Goal: Task Accomplishment & Management: Manage account settings

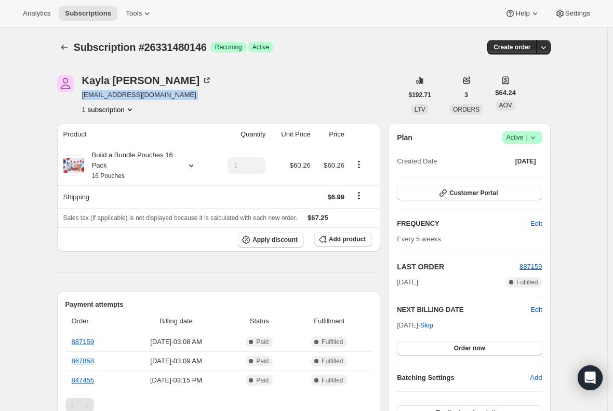
click at [78, 1] on div "Analytics Subscriptions Tools Help Settings" at bounding box center [306, 14] width 613 height 28
click at [82, 10] on span "Subscriptions" at bounding box center [88, 13] width 46 height 8
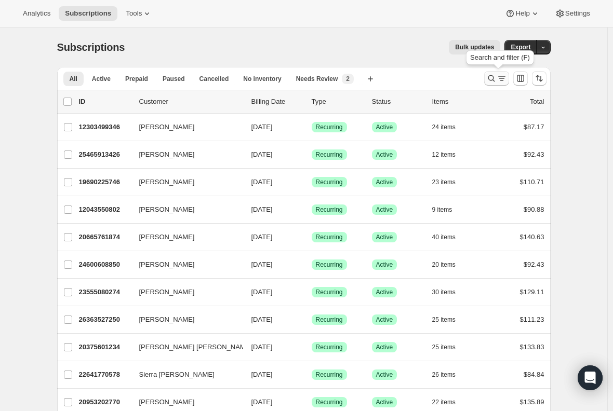
click at [494, 80] on icon "Search and filter results" at bounding box center [491, 78] width 10 height 10
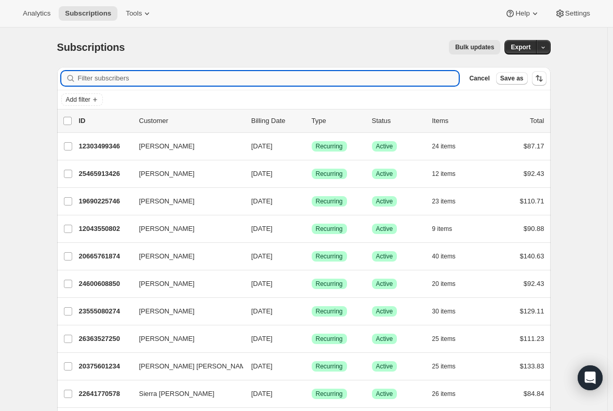
click at [210, 80] on input "Filter subscribers" at bounding box center [268, 78] width 381 height 15
type input "v"
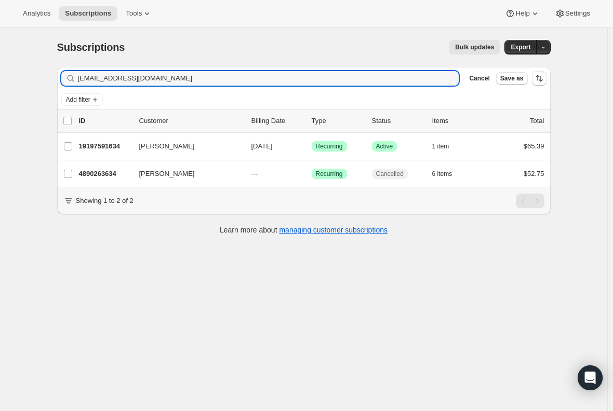
type input "cyndeesanchez@gmail.com"
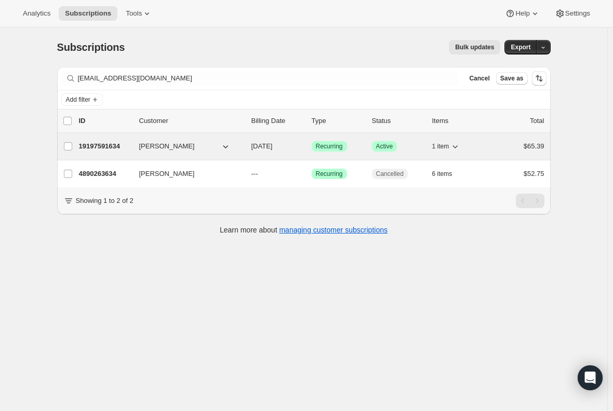
click at [117, 146] on p "19197591634" at bounding box center [105, 146] width 52 height 10
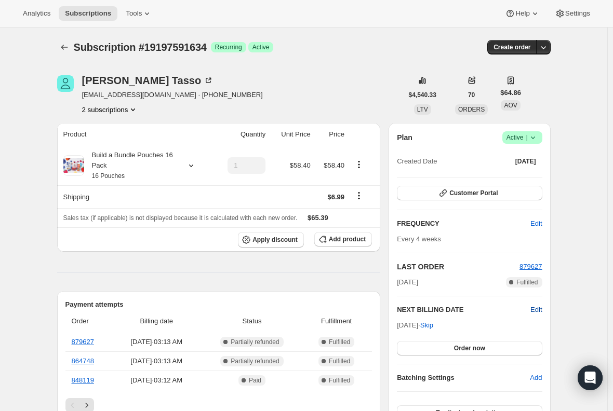
click at [542, 312] on span "Edit" at bounding box center [535, 310] width 11 height 10
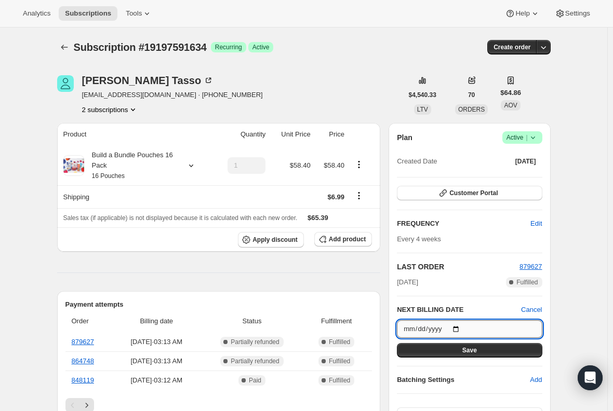
click at [460, 327] on input "2025-08-25" at bounding box center [469, 329] width 145 height 18
type input "2025-09-01"
click at [457, 353] on button "Save" at bounding box center [469, 350] width 145 height 15
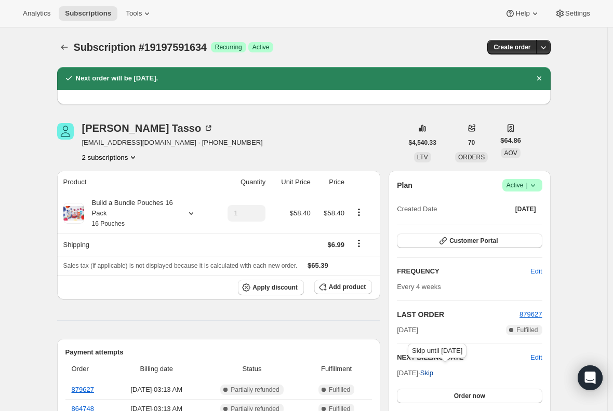
click at [433, 371] on span "Skip" at bounding box center [426, 373] width 13 height 10
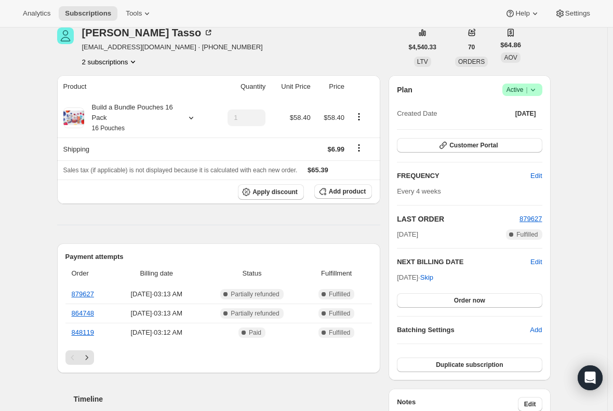
scroll to position [156, 0]
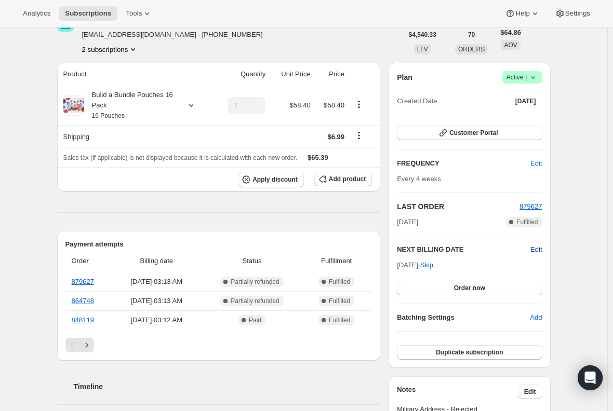
click at [537, 250] on span "Edit" at bounding box center [535, 250] width 11 height 10
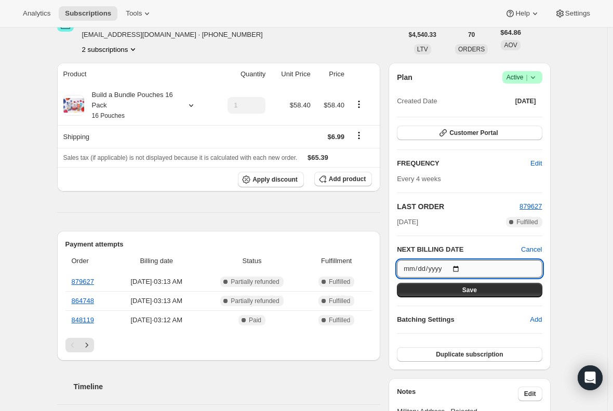
click at [458, 267] on input "2025-09-29" at bounding box center [469, 269] width 145 height 18
type input "2025-08-25"
click at [473, 288] on span "Save" at bounding box center [469, 290] width 15 height 8
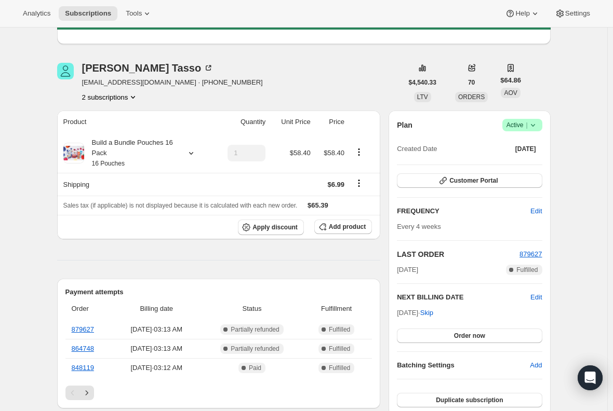
scroll to position [0, 0]
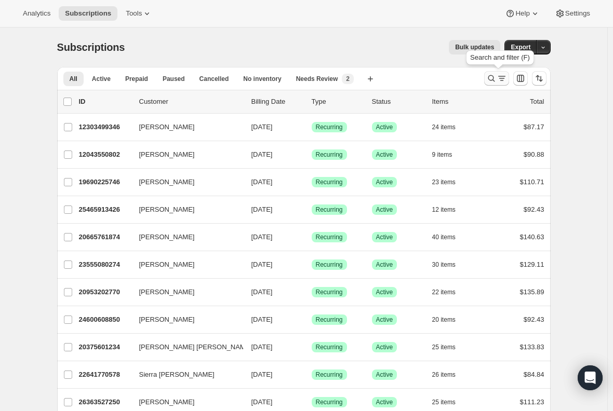
click at [500, 79] on icon "Search and filter results" at bounding box center [501, 78] width 10 height 10
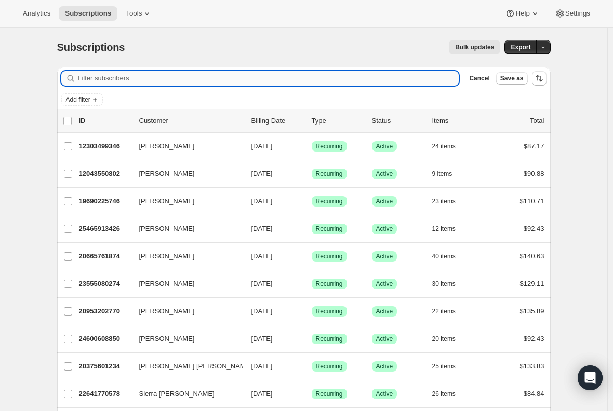
click at [121, 77] on input "Filter subscribers" at bounding box center [268, 78] width 381 height 15
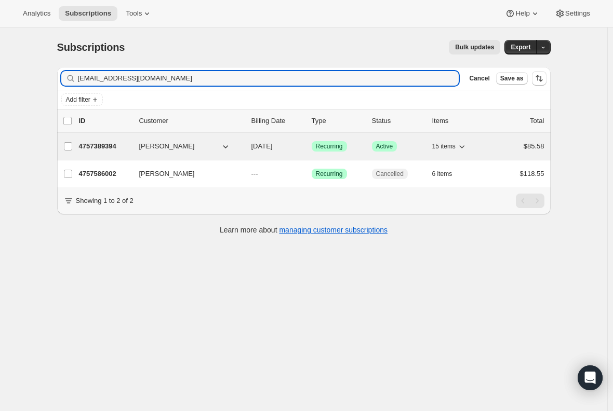
type input "shellynharvey@gmail.com"
click at [103, 146] on p "4757389394" at bounding box center [105, 146] width 52 height 10
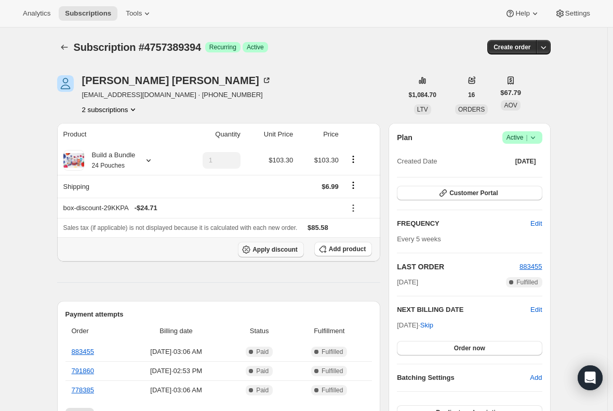
click at [278, 251] on span "Apply discount" at bounding box center [274, 250] width 45 height 8
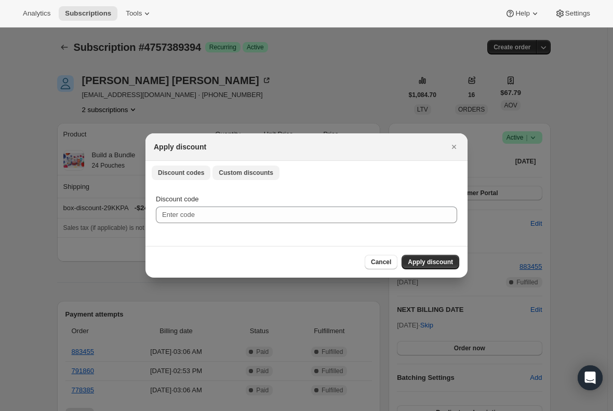
click at [247, 176] on span "Custom discounts" at bounding box center [246, 173] width 55 height 8
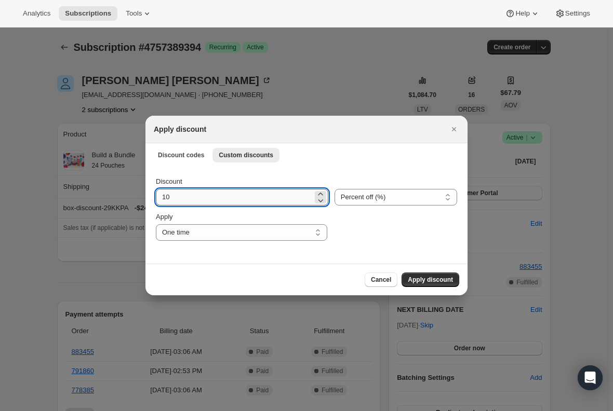
click at [186, 200] on input "10" at bounding box center [234, 197] width 157 height 17
type input "1"
type input "15"
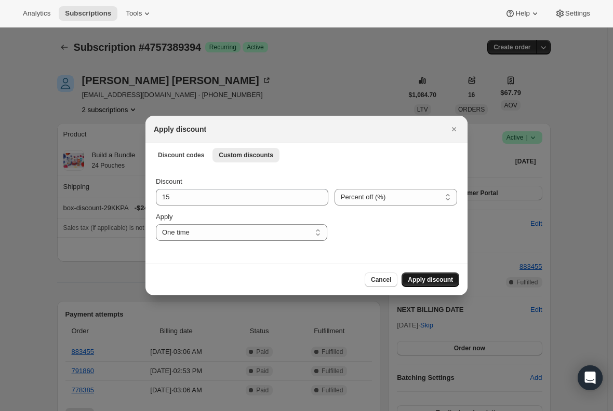
click at [428, 278] on span "Apply discount" at bounding box center [430, 280] width 45 height 8
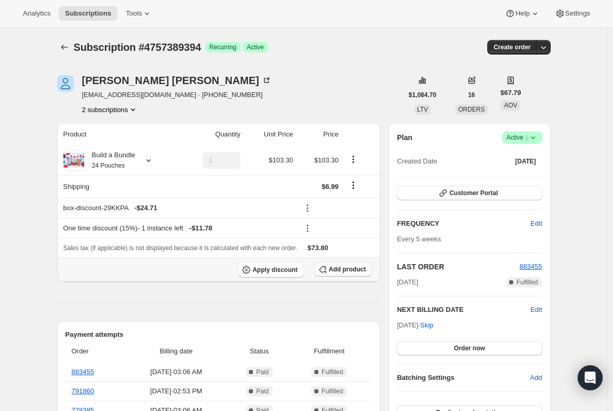
click at [352, 270] on span "Add product" at bounding box center [347, 269] width 37 height 8
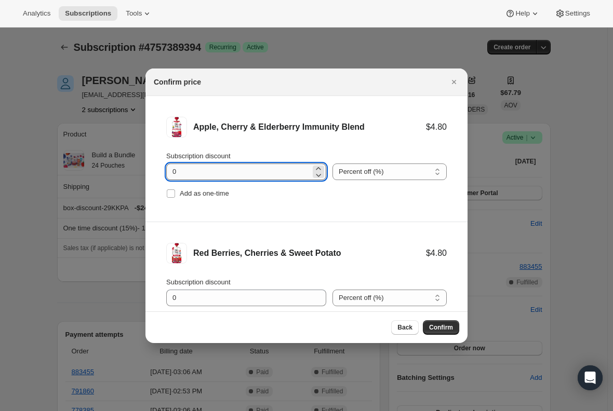
click at [204, 172] on input "0" at bounding box center [238, 172] width 144 height 17
type input "100"
click at [170, 193] on input "Add as one-time" at bounding box center [171, 194] width 8 height 8
checkbox input "true"
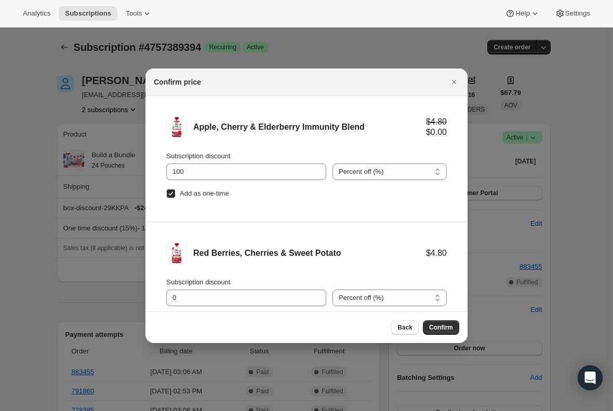
scroll to position [43, 0]
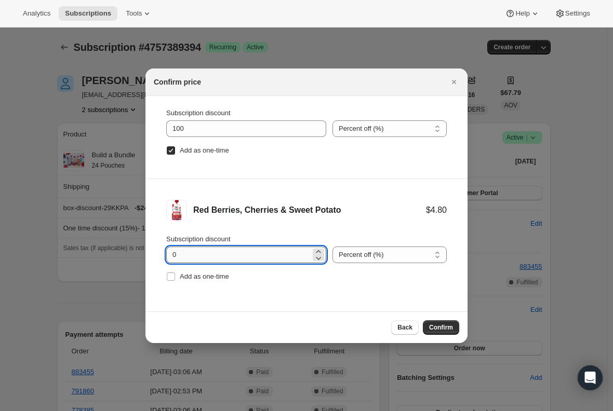
click at [221, 249] on input "0" at bounding box center [238, 255] width 144 height 17
type input "100"
click at [167, 277] on input "Add as one-time" at bounding box center [171, 277] width 8 height 8
checkbox input "true"
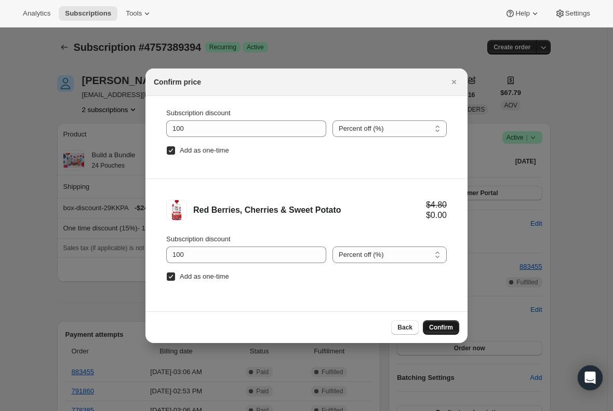
click at [435, 328] on span "Confirm" at bounding box center [441, 327] width 24 height 8
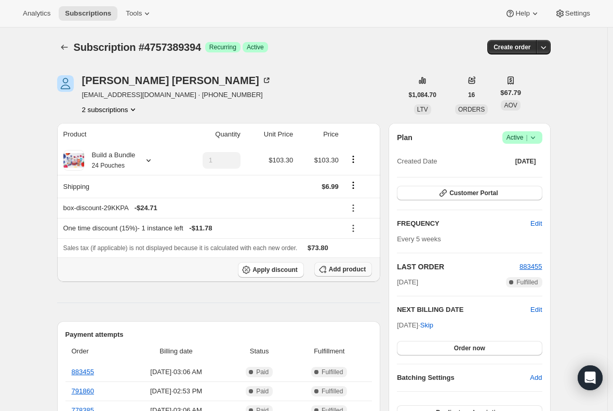
click at [343, 273] on span "Add product" at bounding box center [347, 269] width 37 height 8
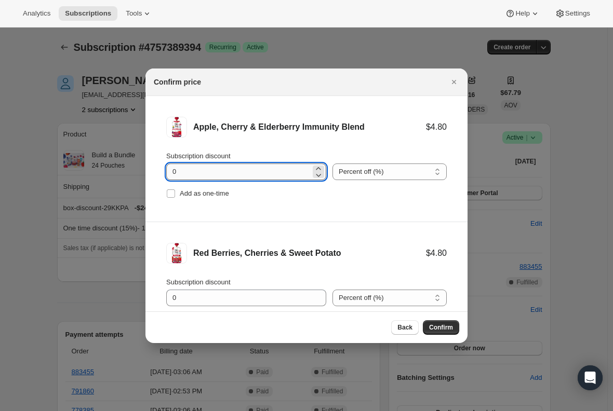
click at [197, 165] on input "0" at bounding box center [238, 172] width 144 height 17
type input "100"
click at [171, 193] on input "Add as one-time" at bounding box center [171, 194] width 8 height 8
checkbox input "true"
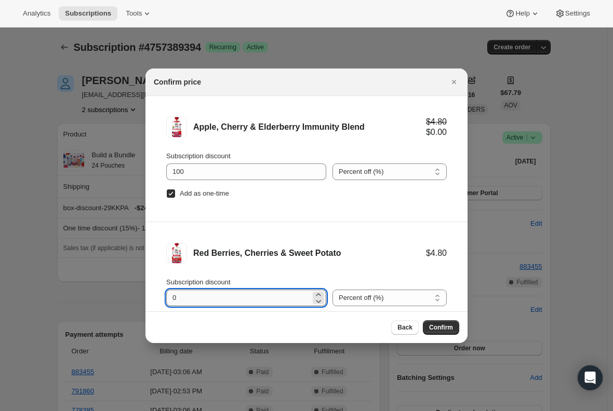
click at [186, 296] on input "0" at bounding box center [238, 298] width 144 height 17
type input "100"
click at [158, 268] on li "Red Berries, Cherries & Sweet Potato $4.80 $0.00 Subscription discount 100 Perc…" at bounding box center [306, 285] width 322 height 126
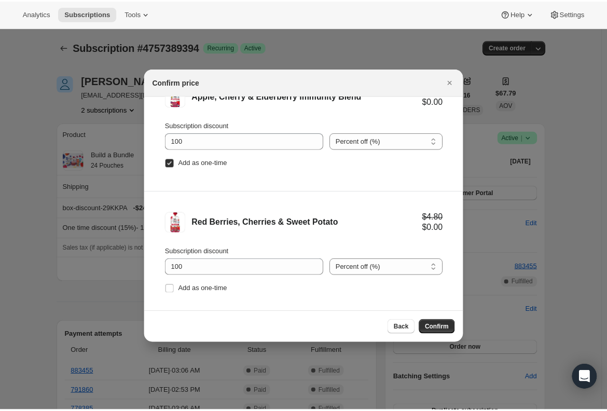
scroll to position [43, 0]
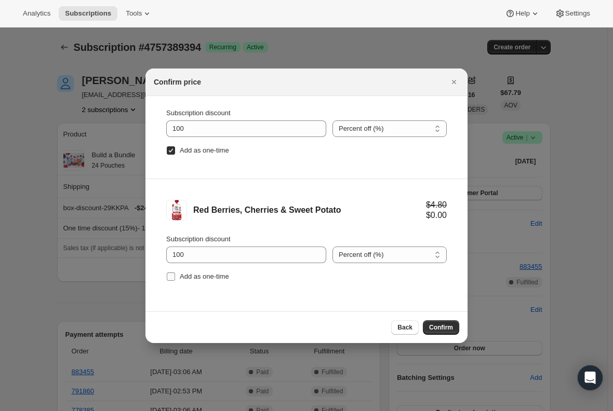
click at [173, 276] on input "Add as one-time" at bounding box center [171, 277] width 8 height 8
checkbox input "true"
click at [445, 325] on span "Confirm" at bounding box center [441, 327] width 24 height 8
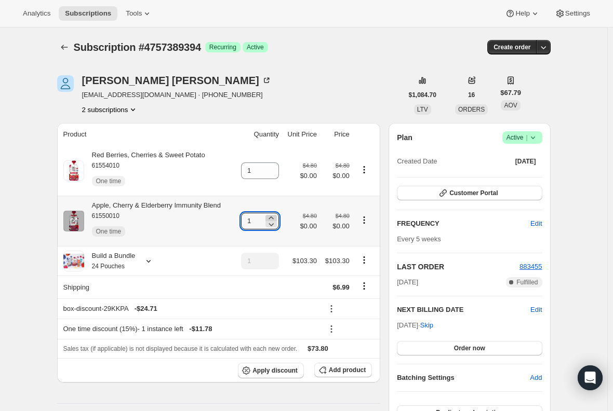
click at [272, 215] on icon at bounding box center [271, 218] width 10 height 10
type input "2"
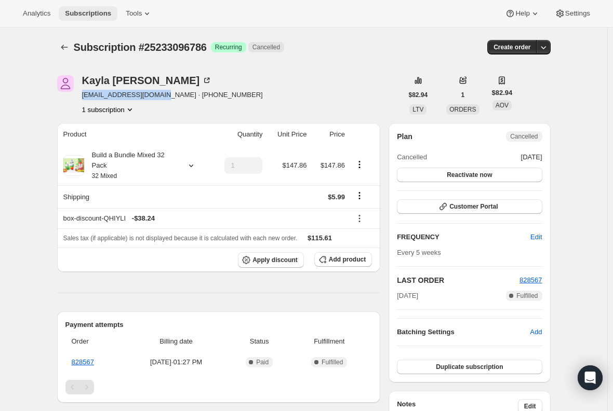
click at [85, 11] on span "Subscriptions" at bounding box center [88, 13] width 46 height 8
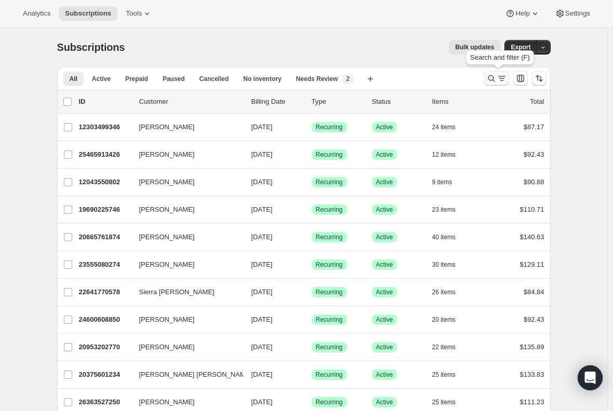
click at [494, 77] on icon "Search and filter results" at bounding box center [491, 78] width 7 height 7
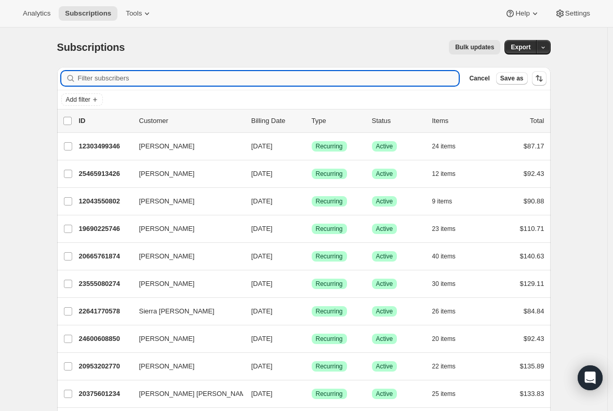
click at [201, 72] on input "Filter subscribers" at bounding box center [268, 78] width 381 height 15
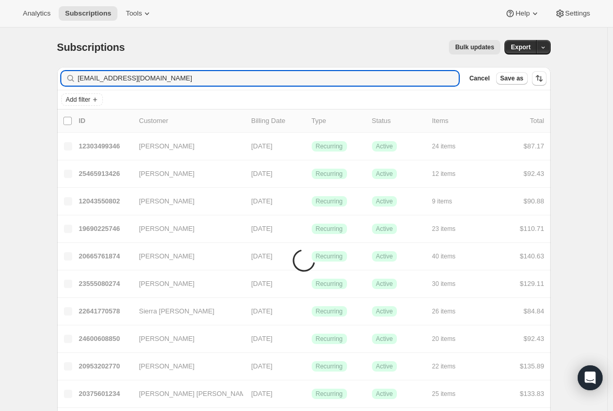
type input "cdkennedy092@gmail.com"
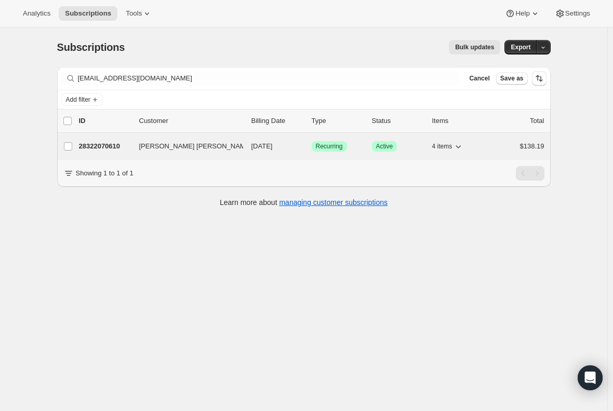
click at [91, 145] on p "28322070610" at bounding box center [105, 146] width 52 height 10
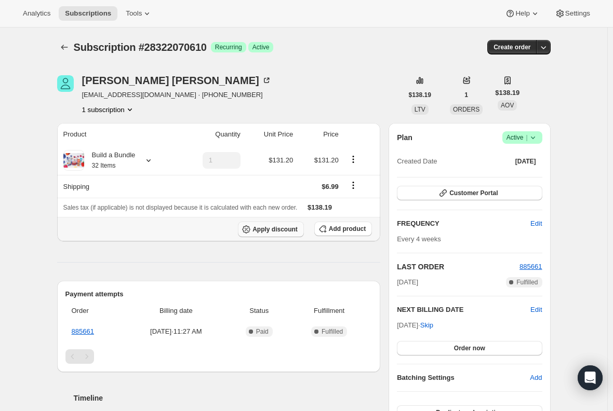
click at [271, 229] on span "Apply discount" at bounding box center [274, 229] width 45 height 8
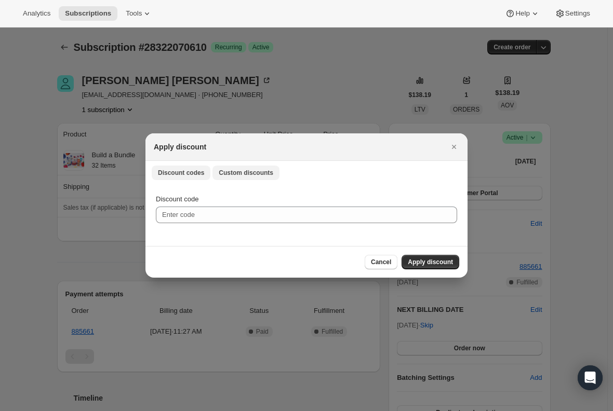
click at [253, 173] on span "Custom discounts" at bounding box center [246, 173] width 55 height 8
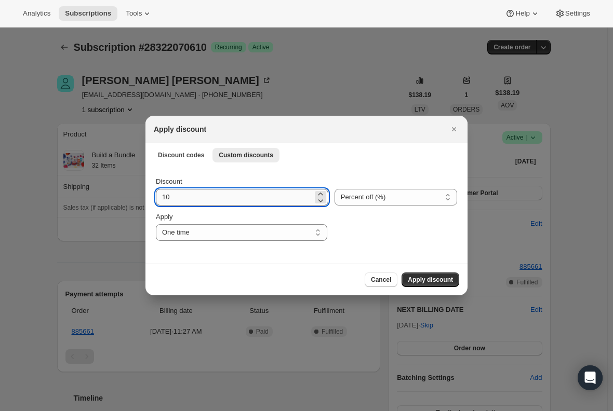
click at [180, 201] on input "10" at bounding box center [234, 197] width 157 height 17
type input "1"
type input "15"
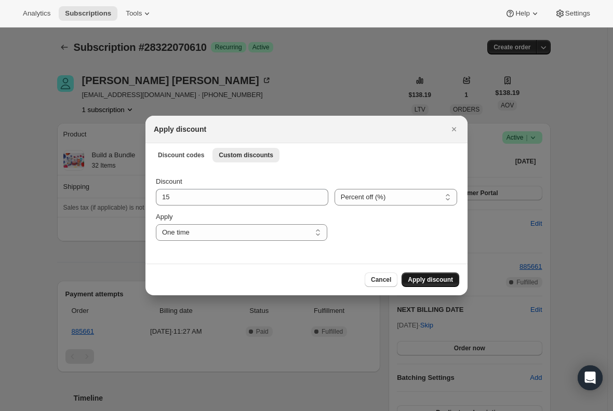
click at [416, 277] on span "Apply discount" at bounding box center [430, 280] width 45 height 8
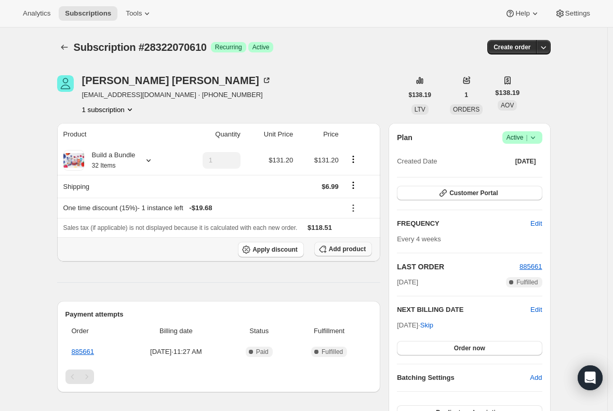
click at [353, 250] on span "Add product" at bounding box center [347, 249] width 37 height 8
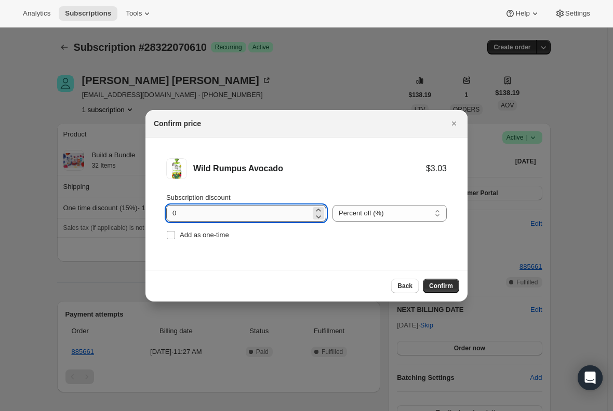
click at [202, 209] on input "0" at bounding box center [238, 213] width 144 height 17
type input "100"
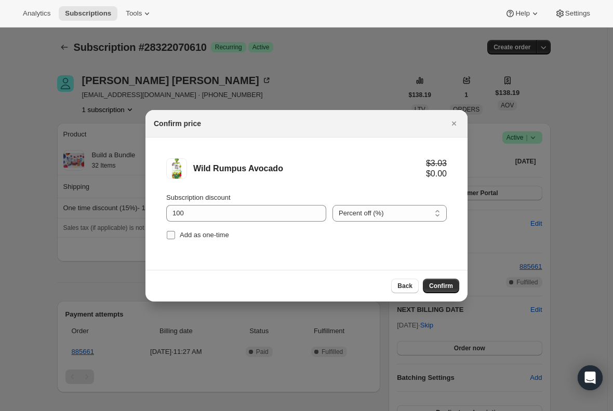
click at [169, 231] on span ":r21g:" at bounding box center [170, 235] width 9 height 9
click at [169, 231] on input "Add as one-time" at bounding box center [171, 235] width 8 height 8
checkbox input "true"
click at [450, 285] on span "Confirm" at bounding box center [441, 286] width 24 height 8
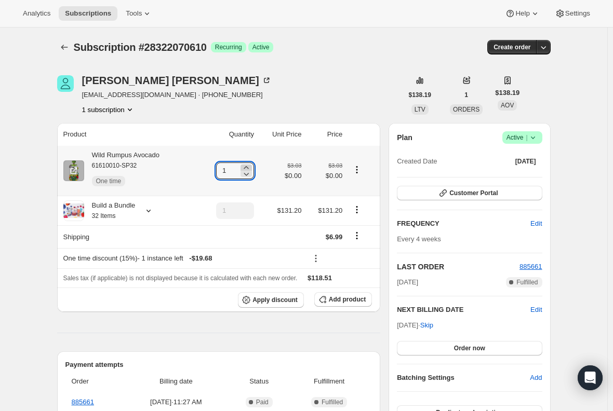
click at [249, 166] on icon at bounding box center [246, 168] width 10 height 10
type input "3"
click at [156, 157] on div "Wild Rumpus Avocado 61610010-SP32 One time" at bounding box center [122, 171] width 76 height 42
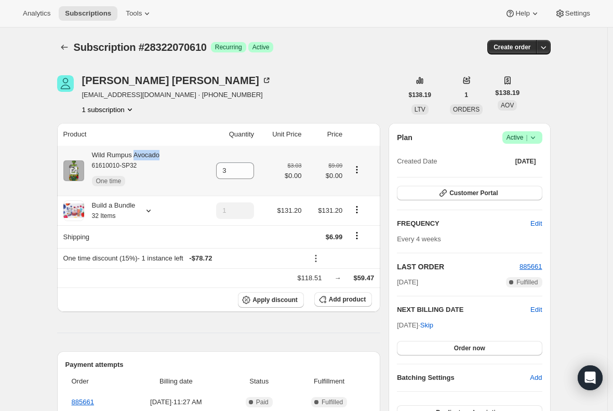
click at [156, 157] on div "Wild Rumpus Avocado 61610010-SP32 One time" at bounding box center [122, 171] width 76 height 42
copy div "Wild Rumpus Avocado"
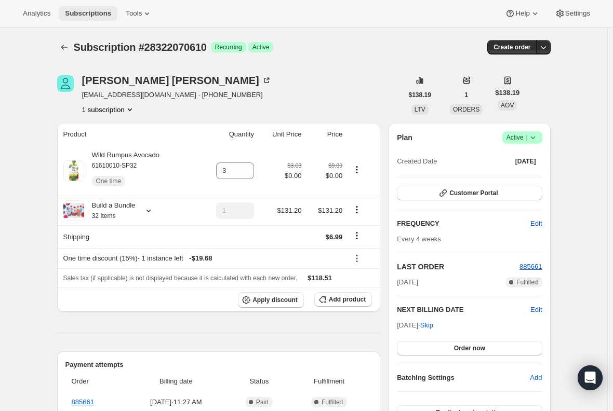
click at [76, 12] on span "Subscriptions" at bounding box center [88, 13] width 46 height 8
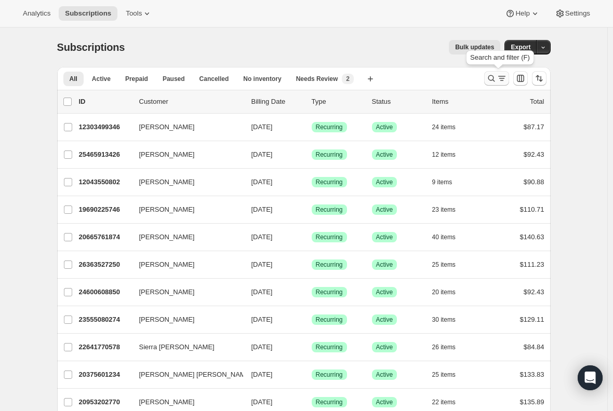
click at [500, 75] on icon "Search and filter results" at bounding box center [501, 78] width 10 height 10
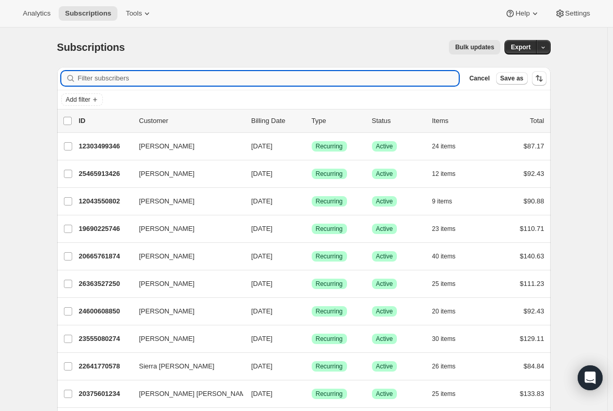
click at [119, 75] on input "Filter subscribers" at bounding box center [268, 78] width 381 height 15
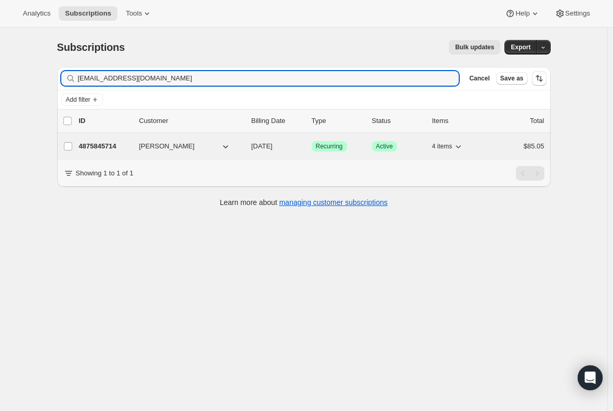
type input "cassieshukla@gmail.com"
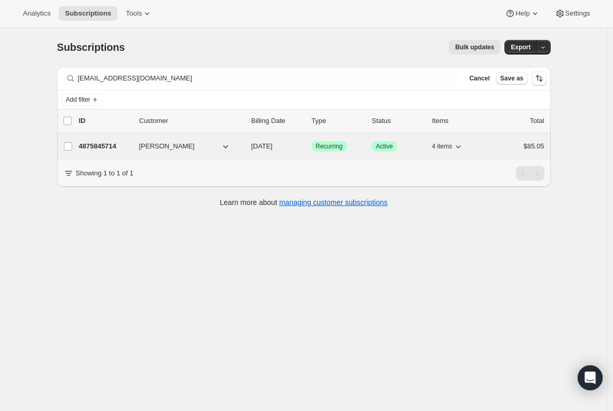
click at [108, 146] on p "4875845714" at bounding box center [105, 146] width 52 height 10
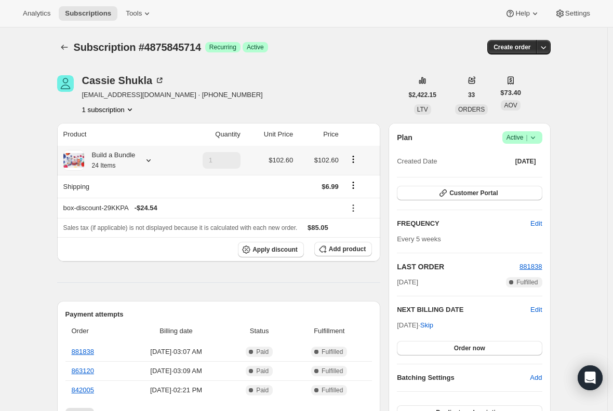
click at [134, 166] on div "Build a Bundle 24 Items" at bounding box center [109, 160] width 51 height 21
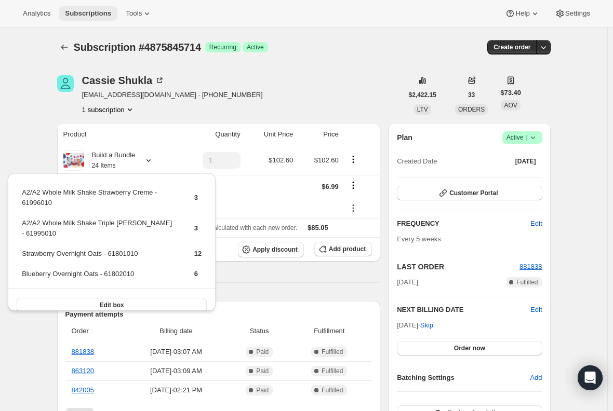
click at [70, 10] on span "Subscriptions" at bounding box center [88, 13] width 46 height 8
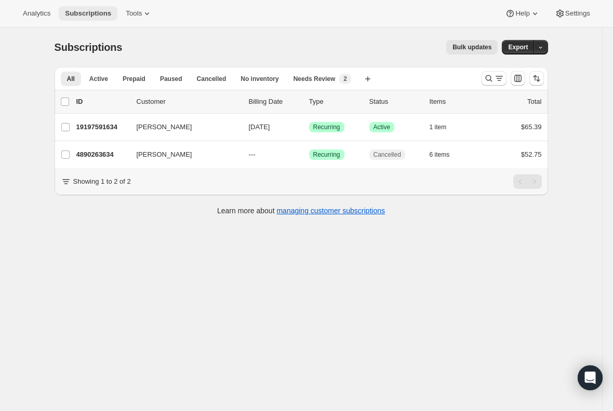
click at [90, 15] on span "Subscriptions" at bounding box center [88, 13] width 46 height 8
click at [89, 15] on span "Subscriptions" at bounding box center [88, 13] width 46 height 8
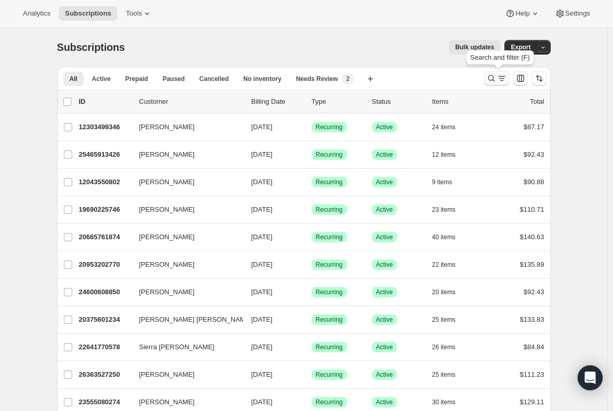
click at [493, 77] on icon "Search and filter results" at bounding box center [491, 78] width 10 height 10
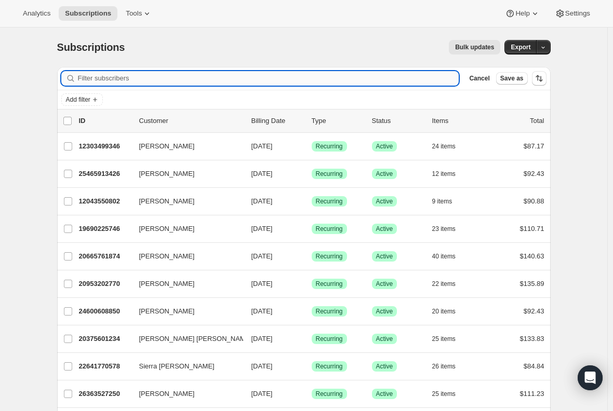
click at [300, 76] on input "Filter subscribers" at bounding box center [268, 78] width 381 height 15
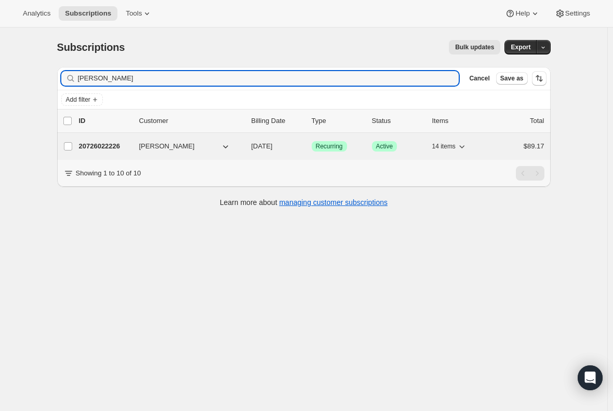
type input "[PERSON_NAME]"
click at [101, 145] on p "20726022226" at bounding box center [105, 146] width 52 height 10
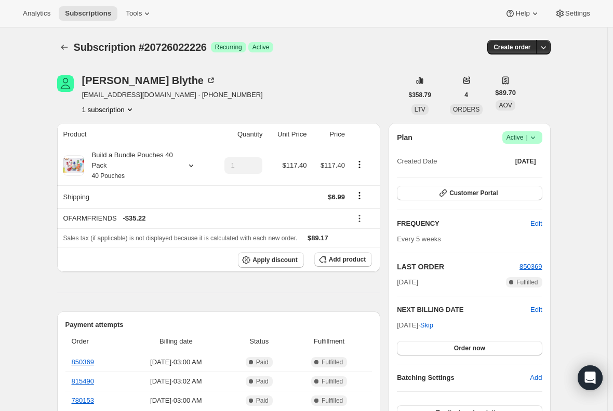
click at [77, 5] on div "Analytics Subscriptions Tools Help Settings" at bounding box center [306, 14] width 613 height 28
click at [84, 15] on span "Subscriptions" at bounding box center [88, 13] width 46 height 8
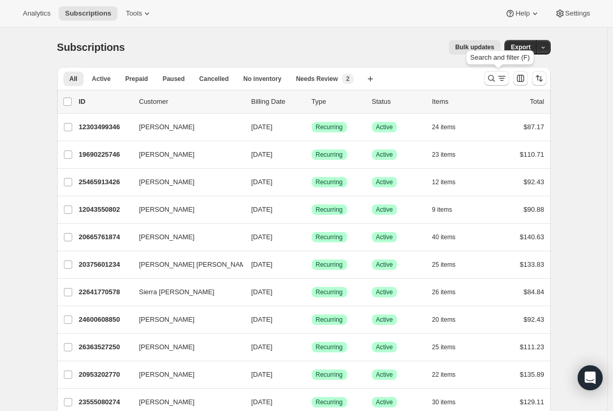
click at [496, 75] on icon "Search and filter results" at bounding box center [491, 78] width 10 height 10
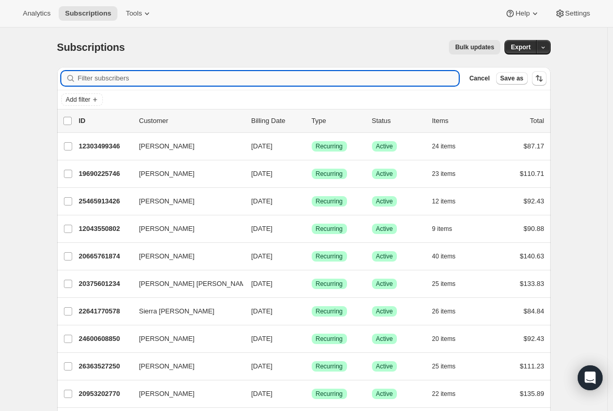
click at [149, 80] on input "Filter subscribers" at bounding box center [268, 78] width 381 height 15
click at [148, 80] on input "Filter subscribers" at bounding box center [268, 78] width 381 height 15
paste input "[EMAIL_ADDRESS][DOMAIN_NAME]"
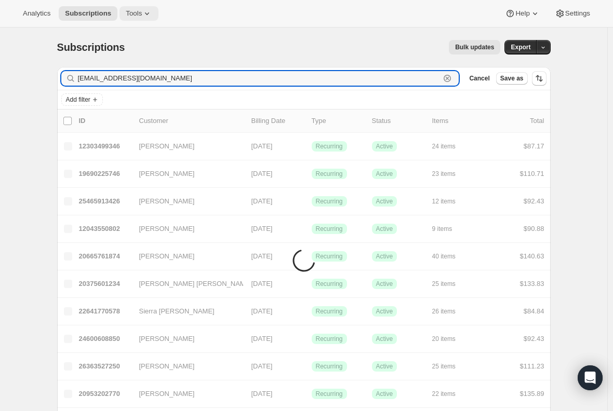
type input "[EMAIL_ADDRESS][DOMAIN_NAME]"
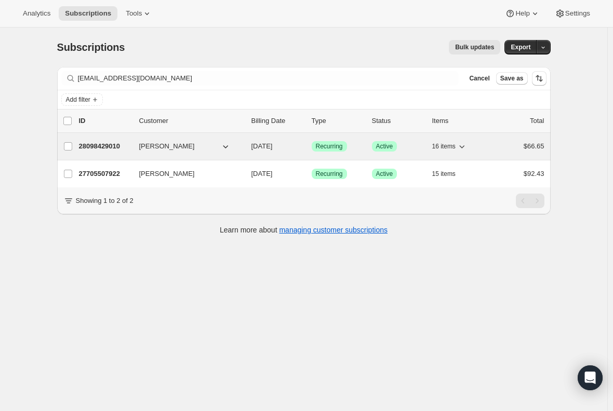
click at [106, 145] on p "28098429010" at bounding box center [105, 146] width 52 height 10
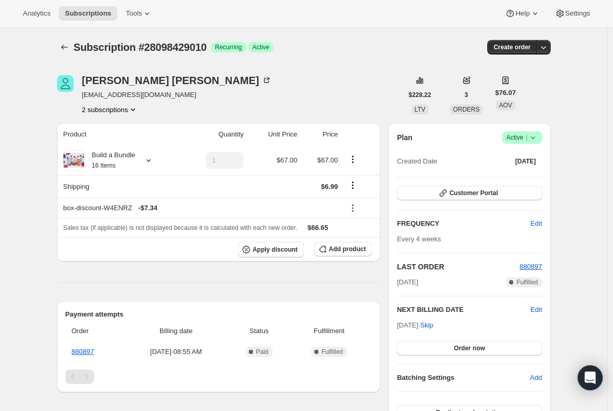
click at [123, 106] on button "2 subscriptions" at bounding box center [110, 109] width 57 height 10
click at [184, 99] on div "Heather Burton hcolvin@gshvin.org 2 subscriptions" at bounding box center [229, 94] width 345 height 39
click at [119, 110] on button "2 subscriptions" at bounding box center [110, 109] width 57 height 10
click at [101, 128] on span "27705507922" at bounding box center [98, 129] width 42 height 8
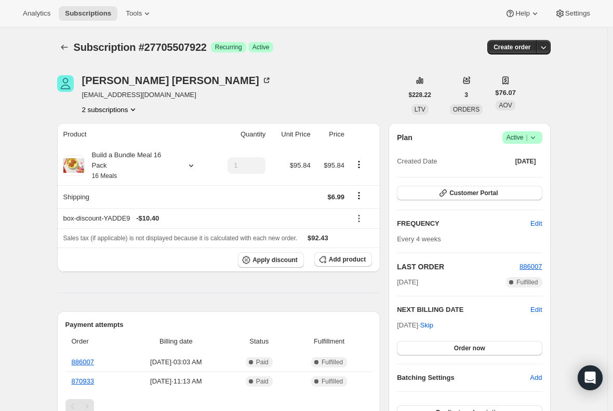
click at [101, 116] on div "Heather Burton hcolvin@gshvin.org 2 subscriptions $228.22 LTV 3 ORDERS $76.07 A…" at bounding box center [300, 417] width 502 height 717
click at [103, 110] on button "2 subscriptions" at bounding box center [110, 109] width 57 height 10
click at [104, 148] on span "28098429010" at bounding box center [98, 147] width 42 height 8
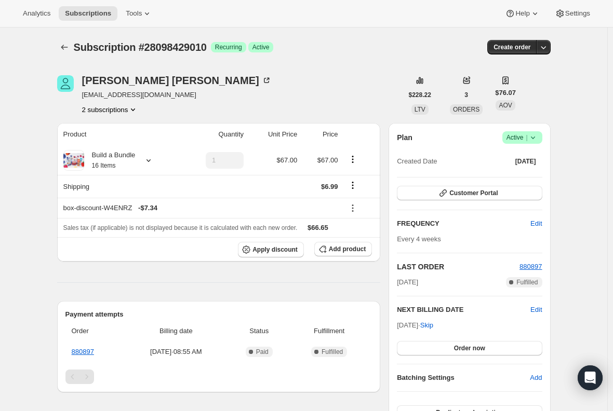
click at [111, 104] on button "2 subscriptions" at bounding box center [110, 109] width 57 height 10
click at [106, 127] on span "27705507922" at bounding box center [98, 129] width 42 height 8
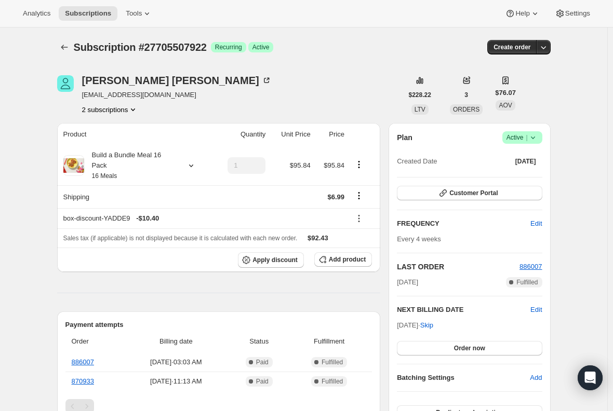
click at [110, 112] on button "2 subscriptions" at bounding box center [110, 109] width 57 height 10
click at [141, 293] on hr at bounding box center [218, 293] width 323 height 1
click at [99, 112] on button "2 subscriptions" at bounding box center [110, 109] width 57 height 10
click at [100, 147] on span "28098429010" at bounding box center [98, 147] width 42 height 8
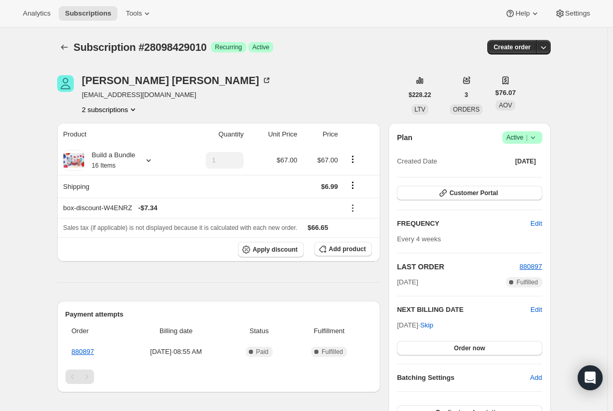
click at [98, 112] on button "2 subscriptions" at bounding box center [110, 109] width 57 height 10
click at [115, 128] on span "27705507922" at bounding box center [98, 129] width 42 height 8
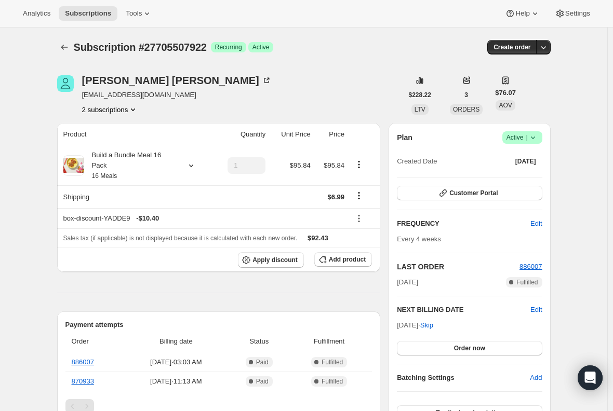
click at [537, 133] on icon at bounding box center [533, 137] width 10 height 10
click at [522, 177] on span "Cancel subscription" at bounding box center [525, 176] width 59 height 8
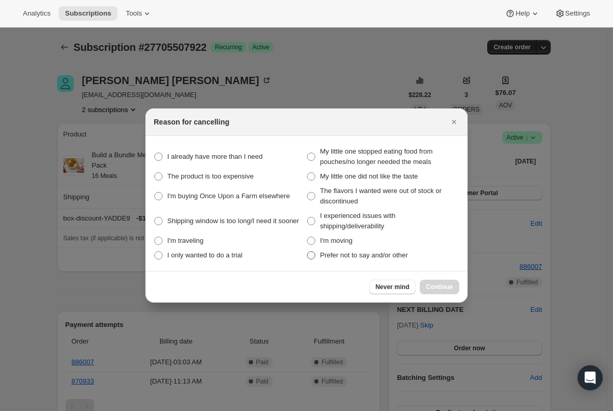
click at [311, 258] on span ":r190:" at bounding box center [311, 255] width 8 height 8
click at [307, 252] on other "Prefer not to say and/or other" at bounding box center [307, 251] width 1 height 1
radio other "true"
click at [443, 287] on span "Continue" at bounding box center [439, 287] width 27 height 8
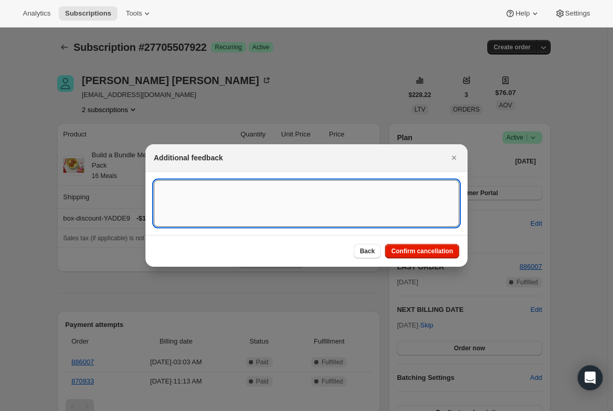
click at [223, 198] on textarea ":r190:" at bounding box center [306, 203] width 305 height 47
type textarea "cancel per req"
click at [430, 251] on span "Confirm cancellation" at bounding box center [422, 251] width 62 height 8
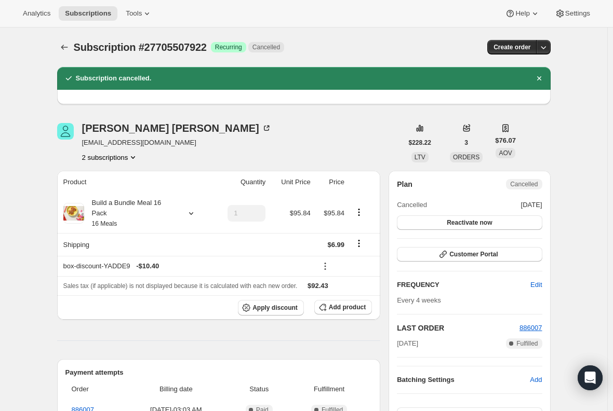
click at [116, 158] on button "2 subscriptions" at bounding box center [110, 157] width 57 height 10
click at [103, 194] on span "28098429010" at bounding box center [98, 195] width 42 height 8
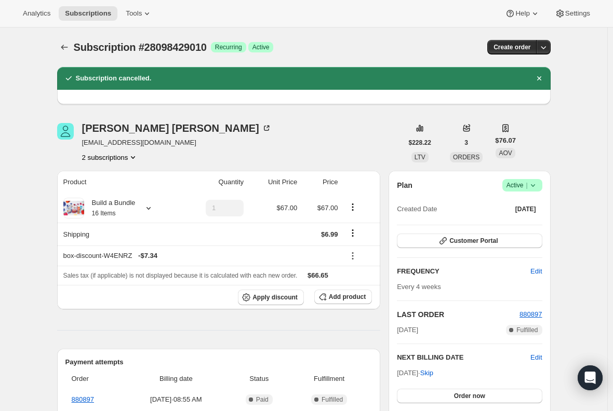
click at [519, 187] on span "Active |" at bounding box center [522, 185] width 32 height 10
click at [524, 223] on span "Cancel subscription" at bounding box center [525, 224] width 59 height 8
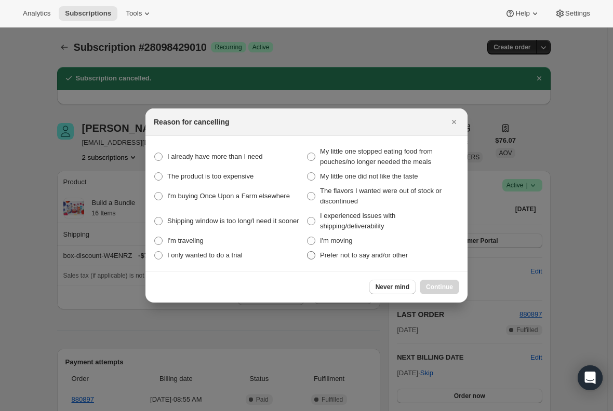
click at [316, 253] on label "Prefer not to say and/or other" at bounding box center [382, 255] width 153 height 15
click at [307, 252] on other "Prefer not to say and/or other" at bounding box center [307, 251] width 1 height 1
radio other "true"
click at [435, 286] on span "Continue" at bounding box center [439, 287] width 27 height 8
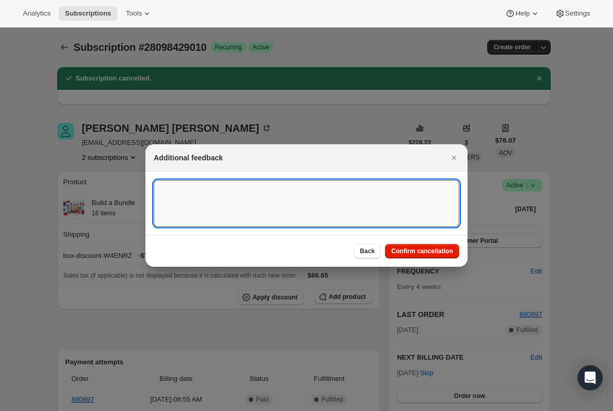
click at [182, 202] on textarea ":r1eq:" at bounding box center [306, 203] width 305 height 47
type textarea "cancel per req."
click at [431, 252] on span "Confirm cancellation" at bounding box center [422, 251] width 62 height 8
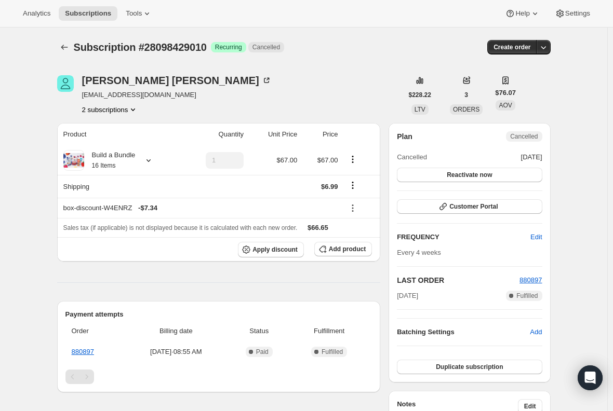
click at [108, 112] on button "2 subscriptions" at bounding box center [110, 109] width 57 height 10
click at [119, 129] on span "27705507922" at bounding box center [113, 129] width 72 height 10
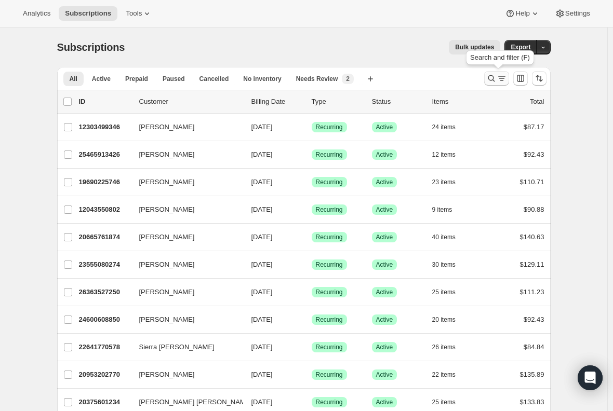
click at [491, 77] on icon "Search and filter results" at bounding box center [491, 78] width 7 height 7
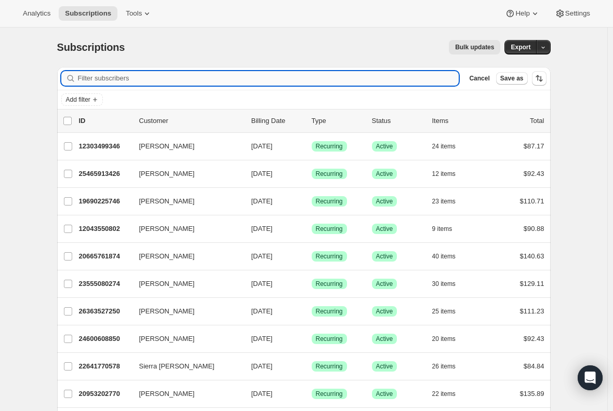
click at [136, 76] on input "Filter subscribers" at bounding box center [268, 78] width 381 height 15
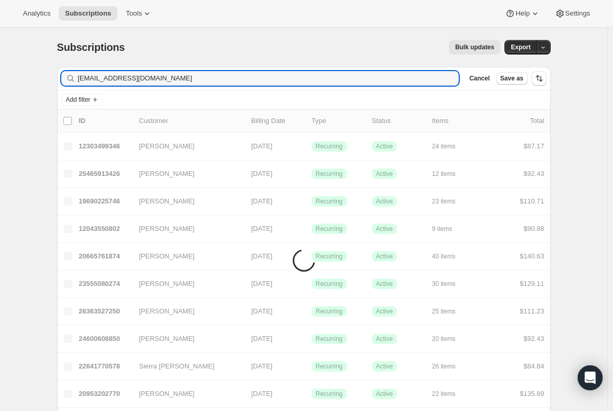
type input "[EMAIL_ADDRESS][DOMAIN_NAME]"
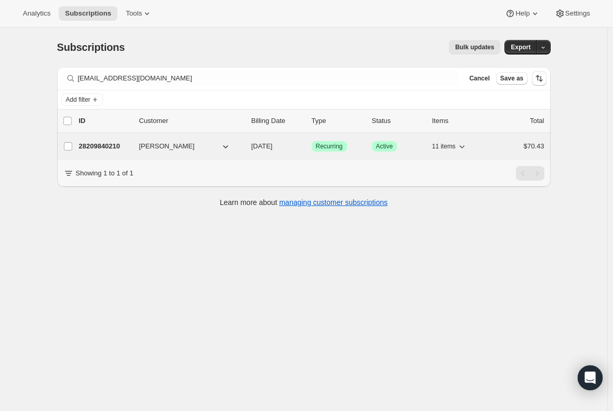
click at [111, 145] on p "28209840210" at bounding box center [105, 146] width 52 height 10
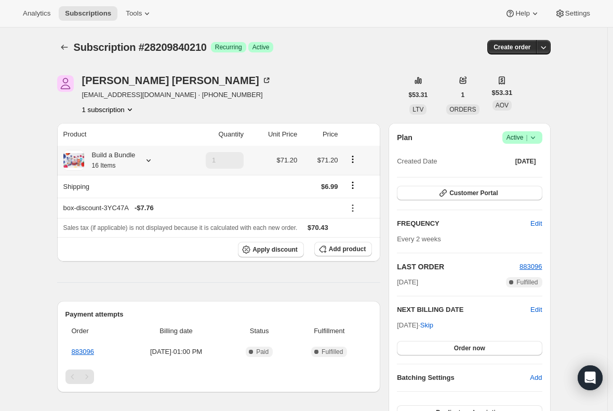
click at [120, 159] on div "Build a Bundle 16 Items" at bounding box center [109, 160] width 51 height 21
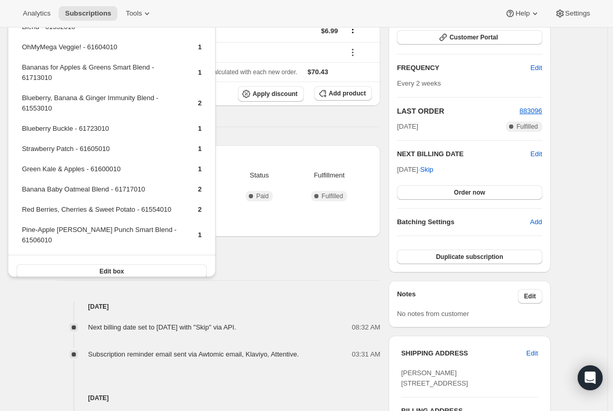
click at [280, 120] on div "Product Quantity Unit Price Price Build a Bundle 16 Items 1 $71.20 $71.20 Shipp…" at bounding box center [218, 227] width 323 height 521
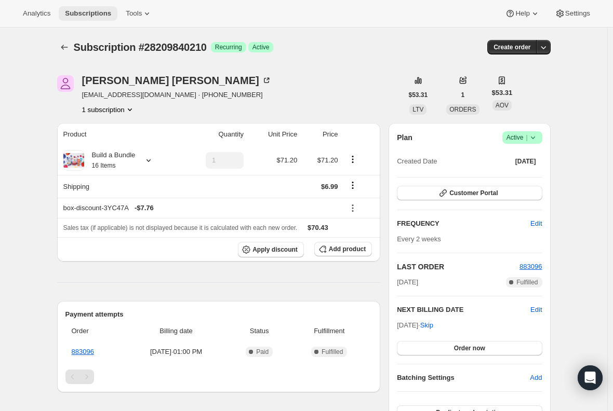
click at [77, 8] on button "Subscriptions" at bounding box center [88, 13] width 59 height 15
